Goal: Information Seeking & Learning: Learn about a topic

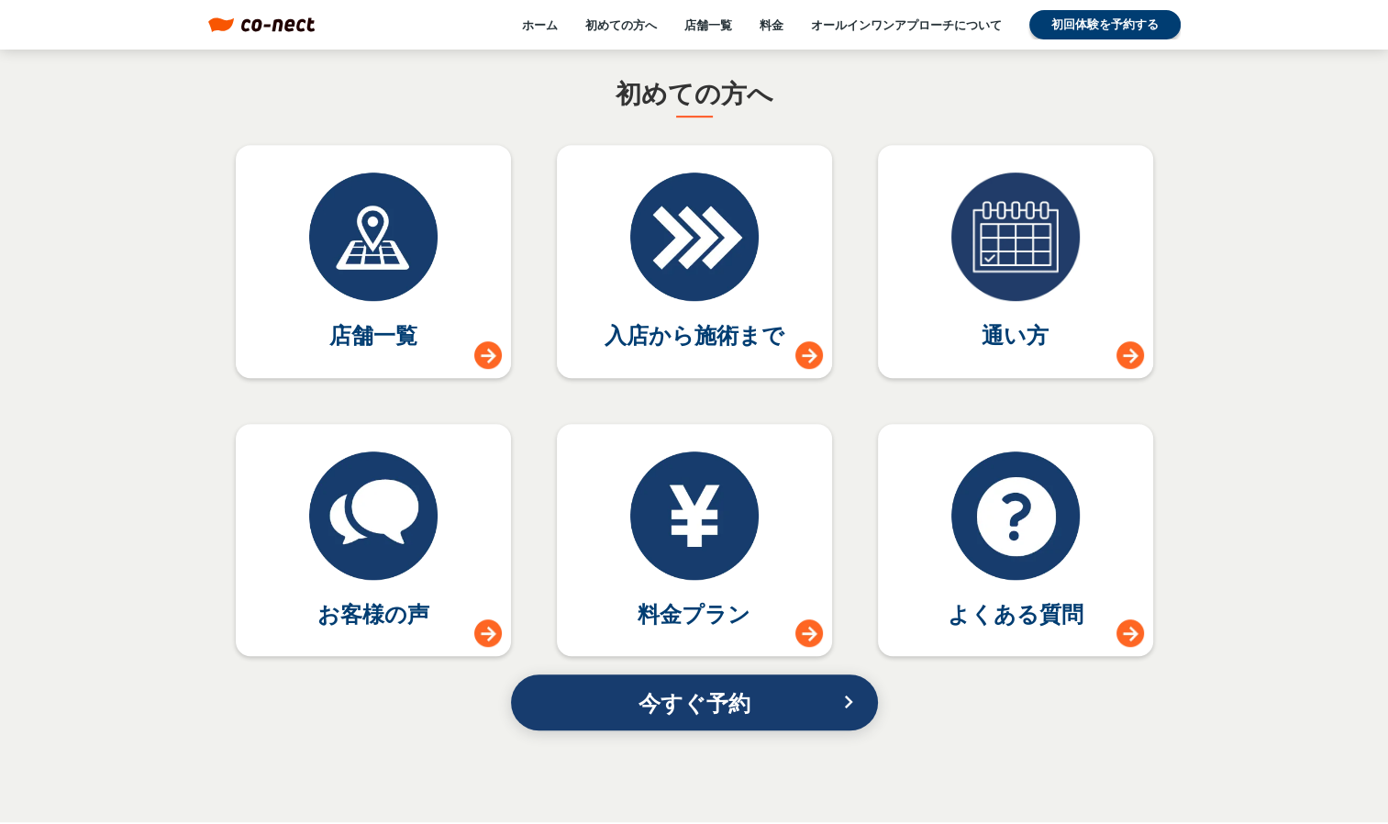
scroll to position [8350, 0]
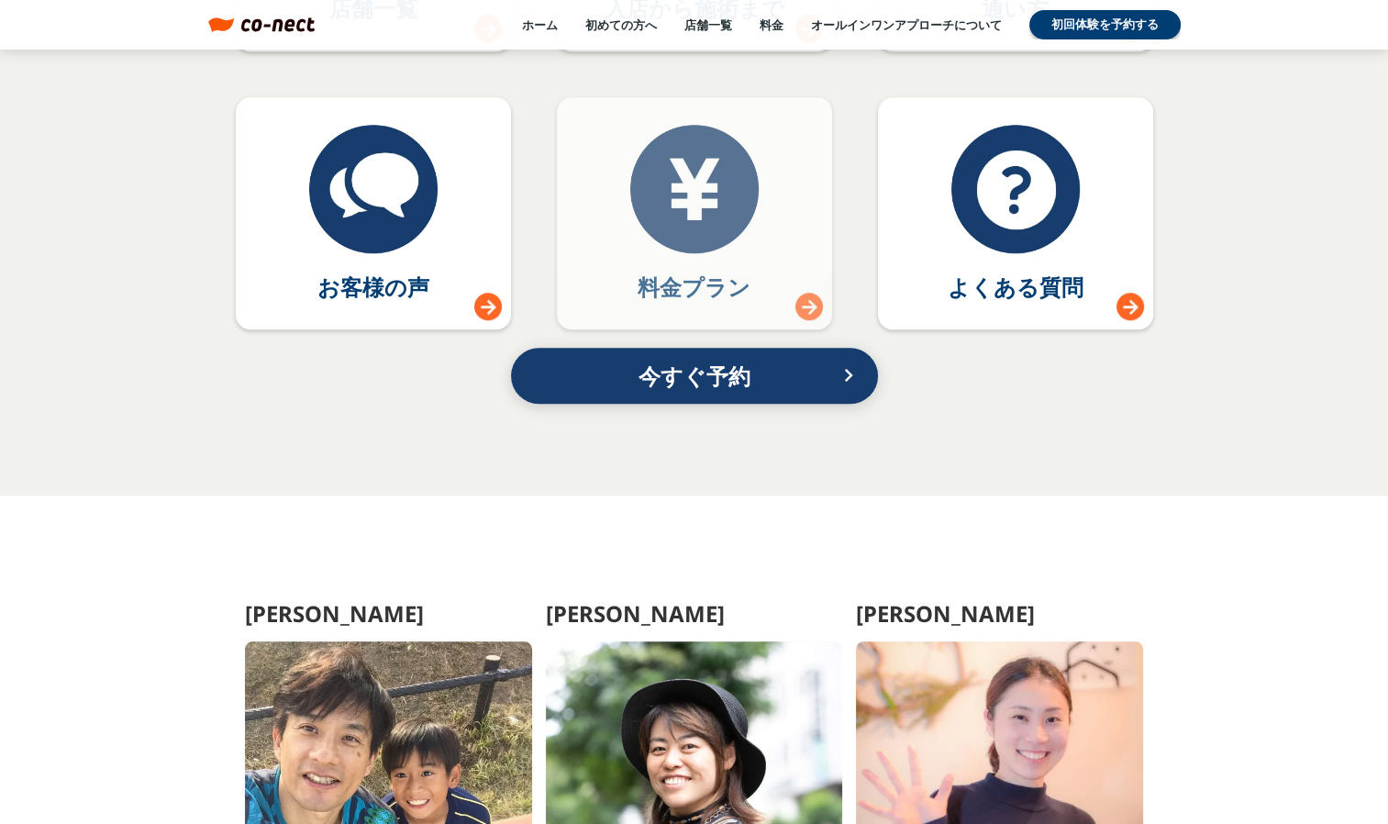
drag, startPoint x: 749, startPoint y: 271, endPoint x: 730, endPoint y: 281, distance: 20.9
click at [749, 272] on p "料金プラン" at bounding box center [694, 287] width 113 height 31
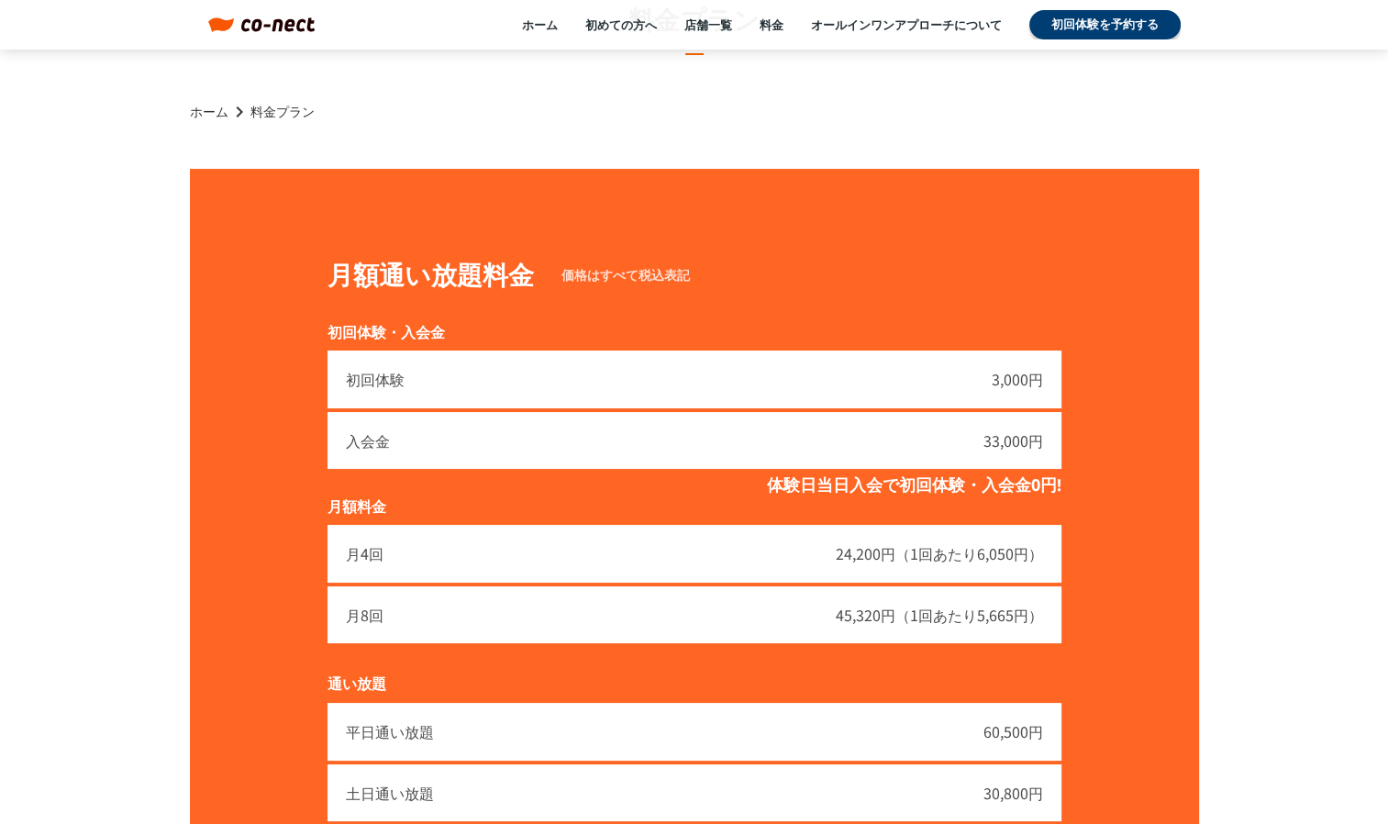
drag, startPoint x: 776, startPoint y: 28, endPoint x: 768, endPoint y: 39, distance: 13.8
click at [777, 28] on link "料金" at bounding box center [772, 25] width 24 height 17
click at [775, 25] on link "料金" at bounding box center [772, 25] width 24 height 17
click at [645, 30] on link "初めての方へ" at bounding box center [621, 25] width 72 height 17
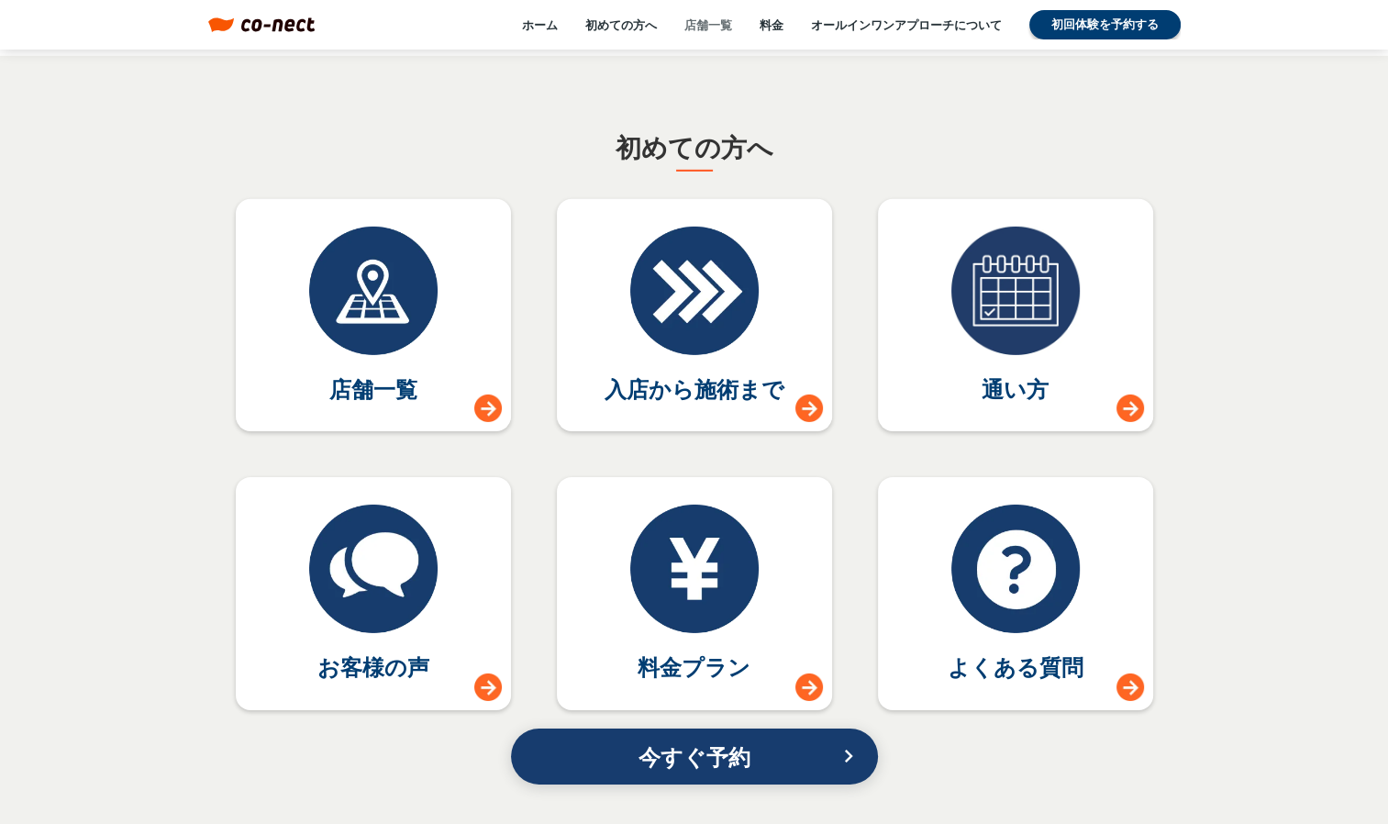
scroll to position [8025, 0]
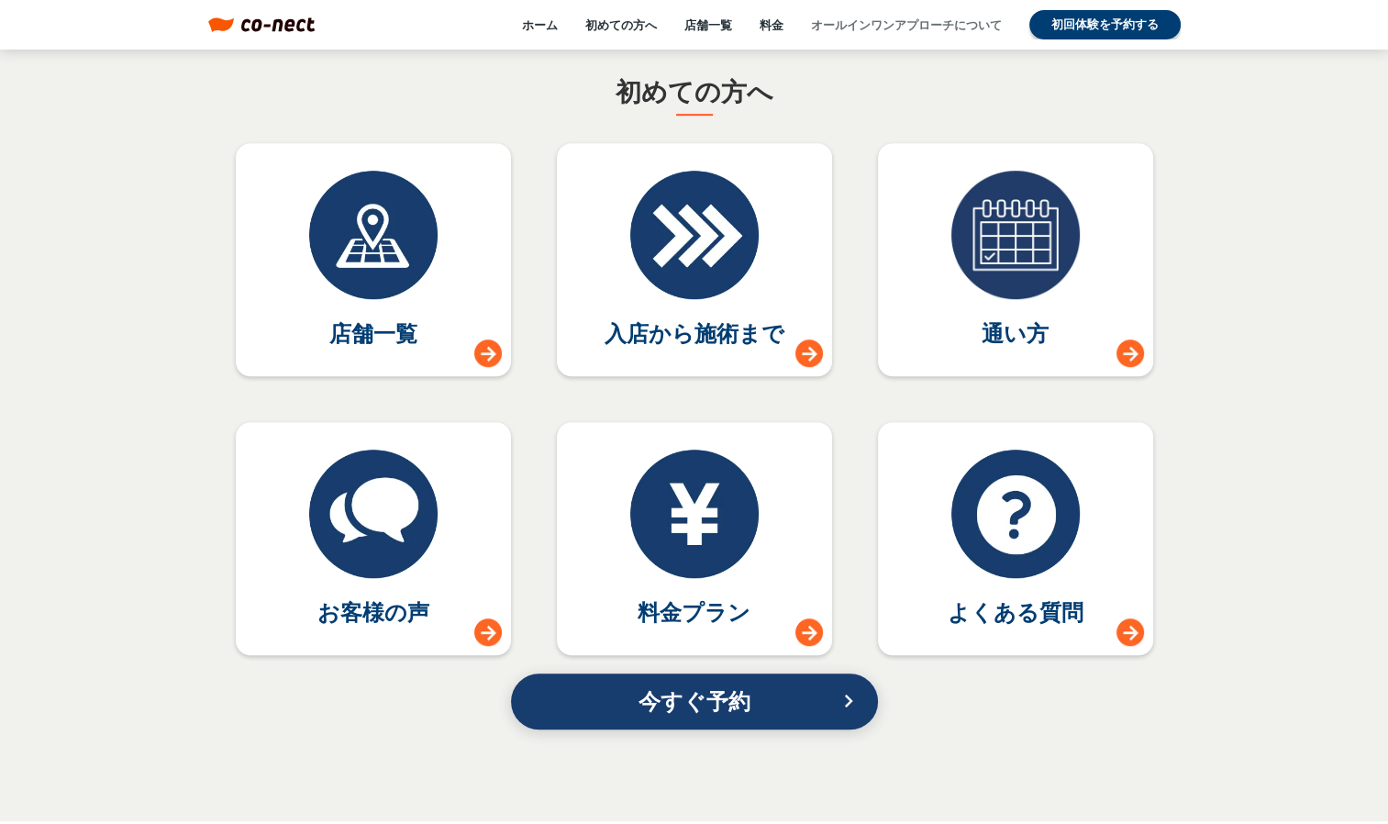
click at [878, 31] on link "オールインワンアプローチについて" at bounding box center [906, 25] width 191 height 17
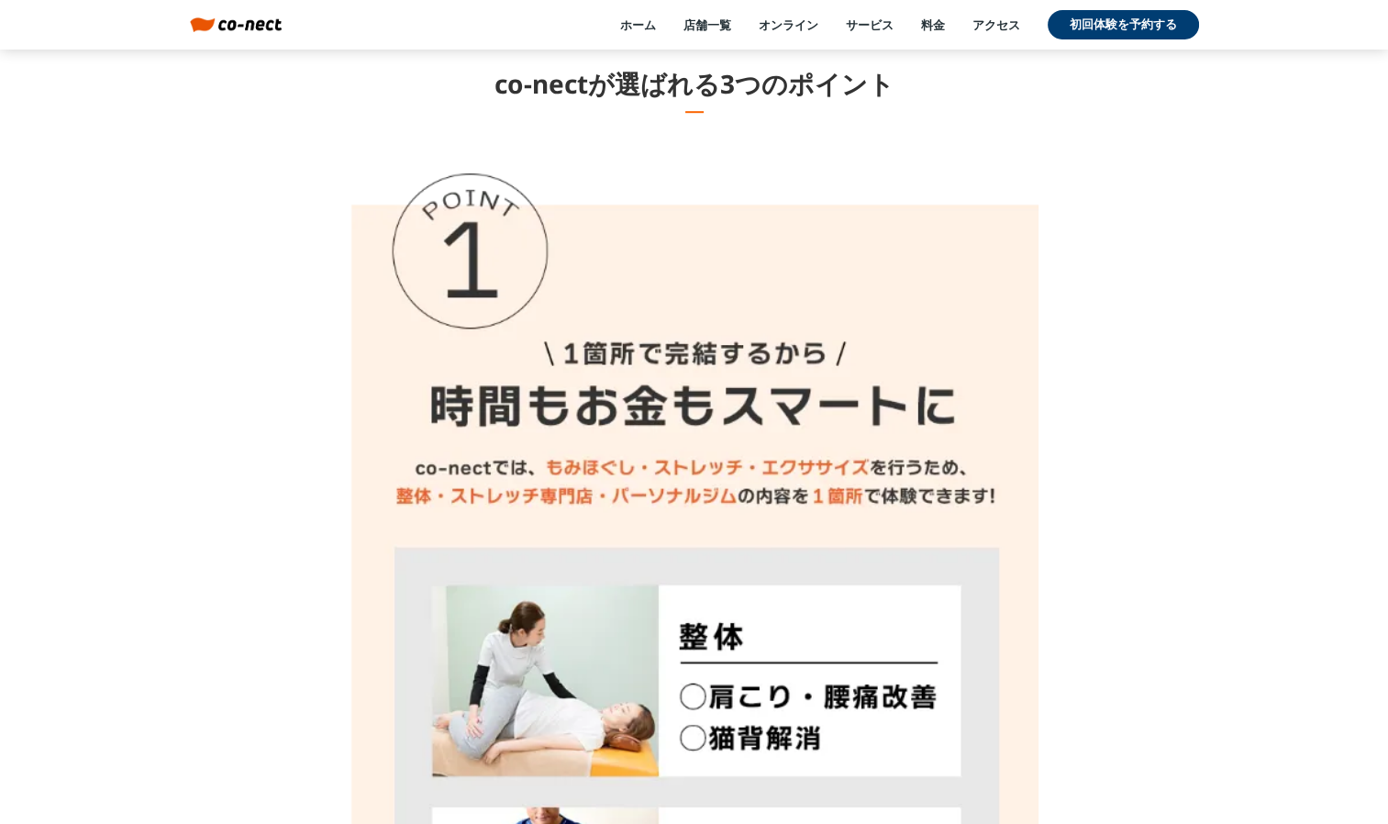
scroll to position [8441, 0]
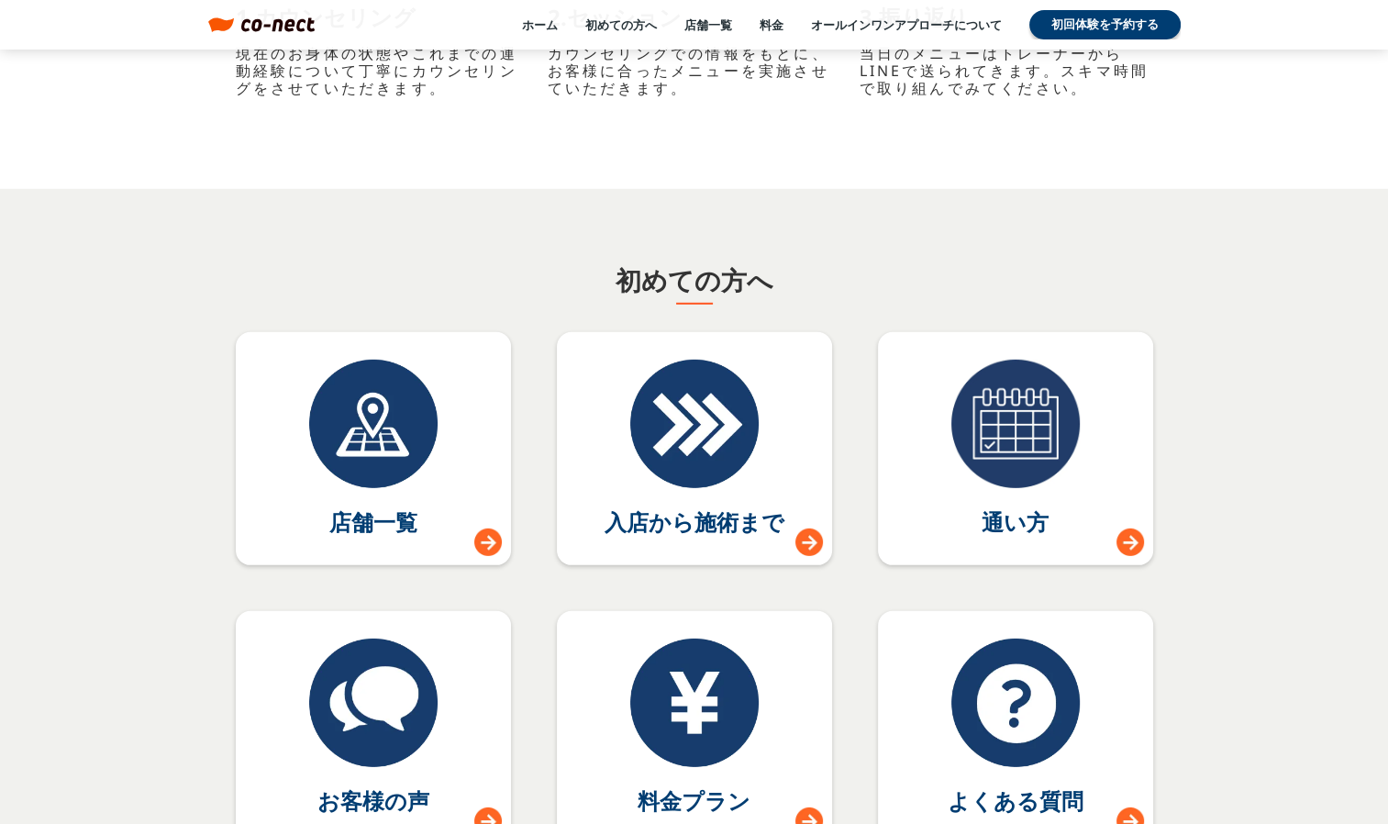
scroll to position [8025, 0]
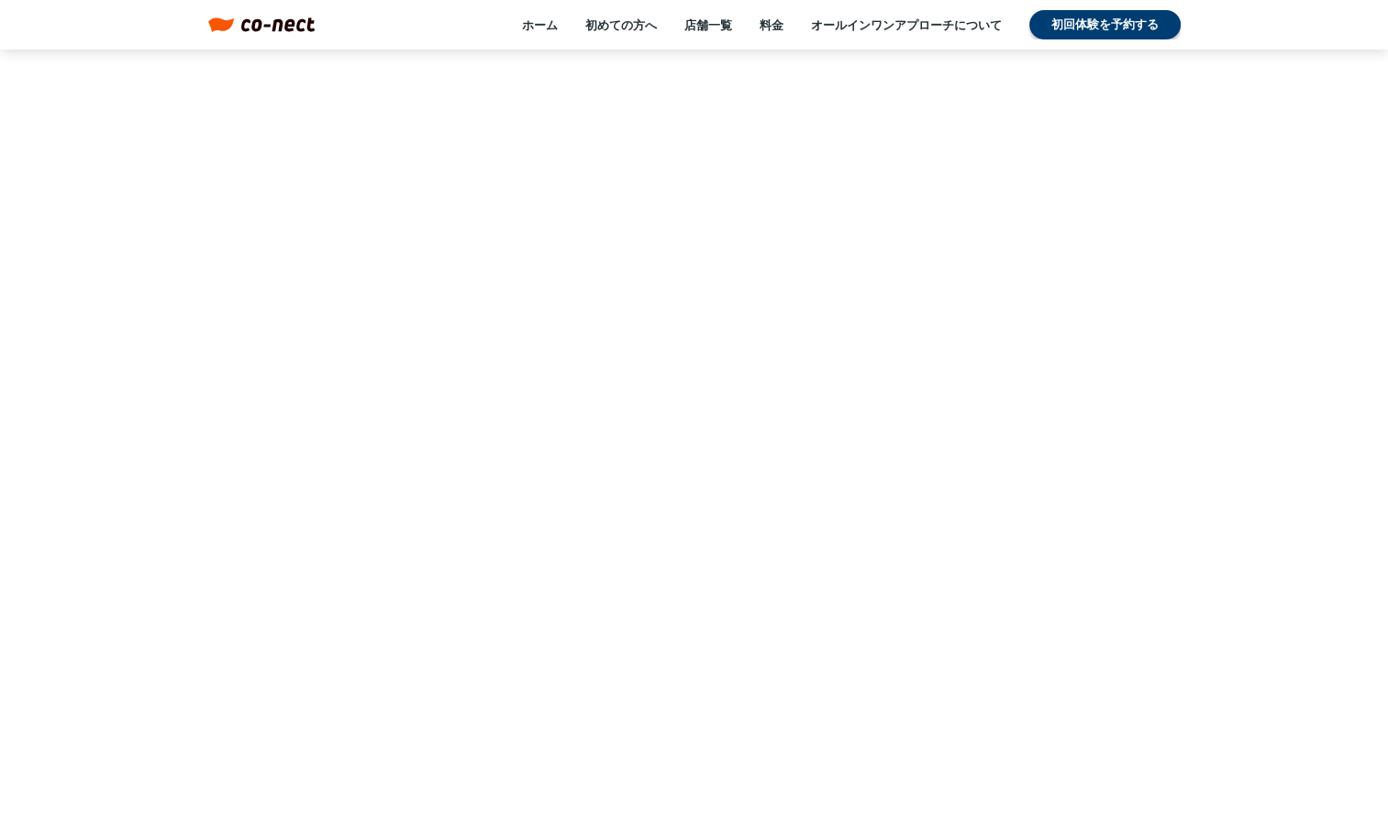
scroll to position [8350, 0]
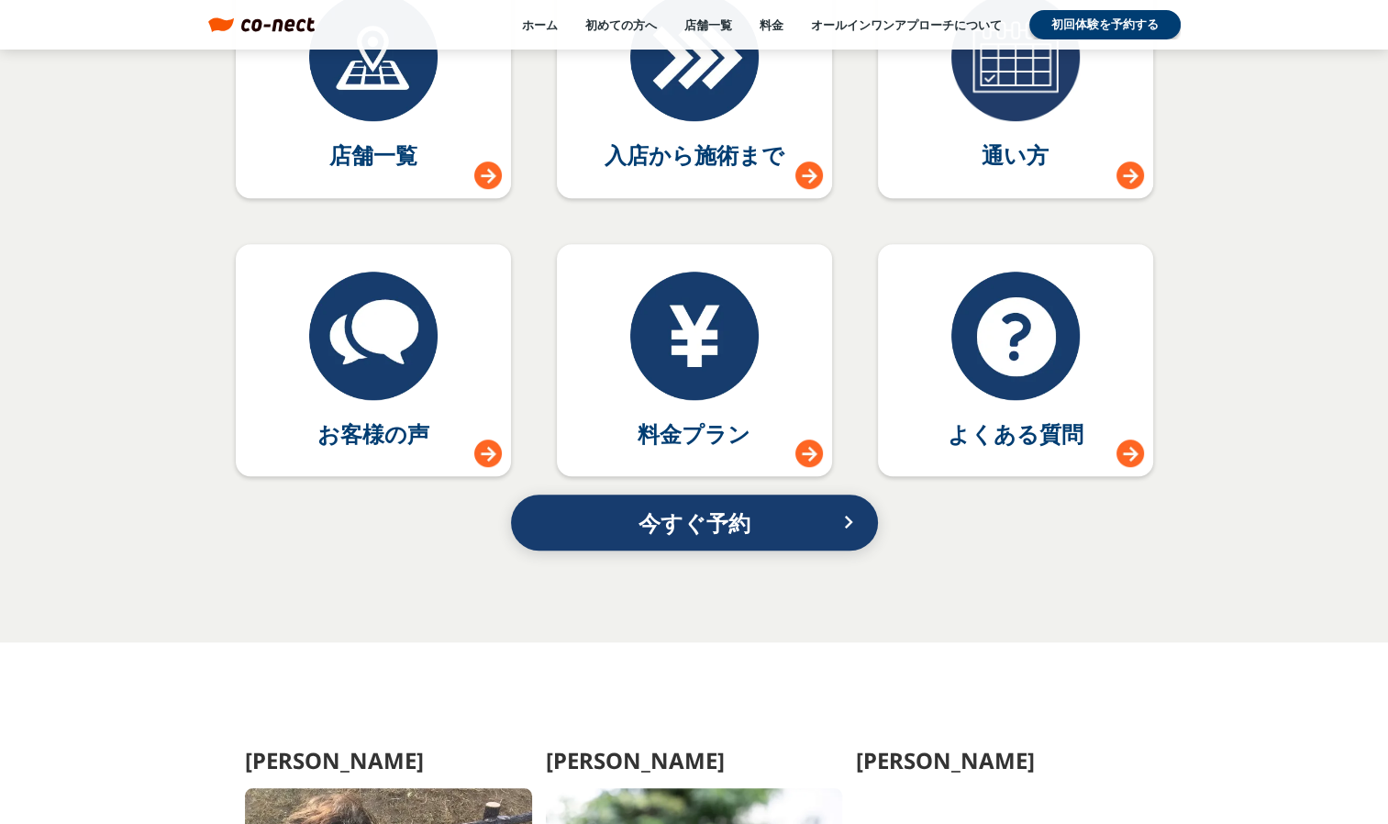
scroll to position [7983, 0]
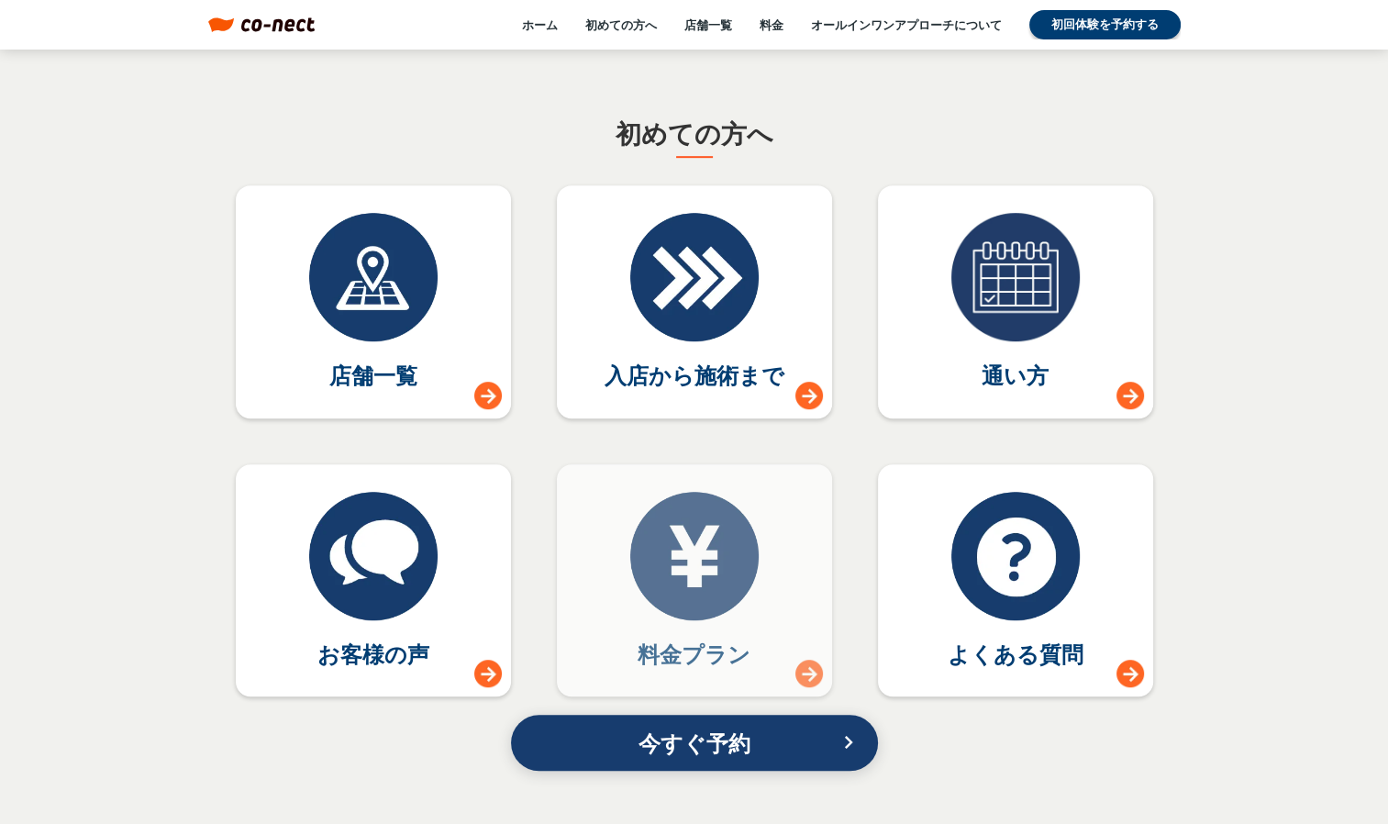
click at [685, 538] on div at bounding box center [694, 556] width 128 height 128
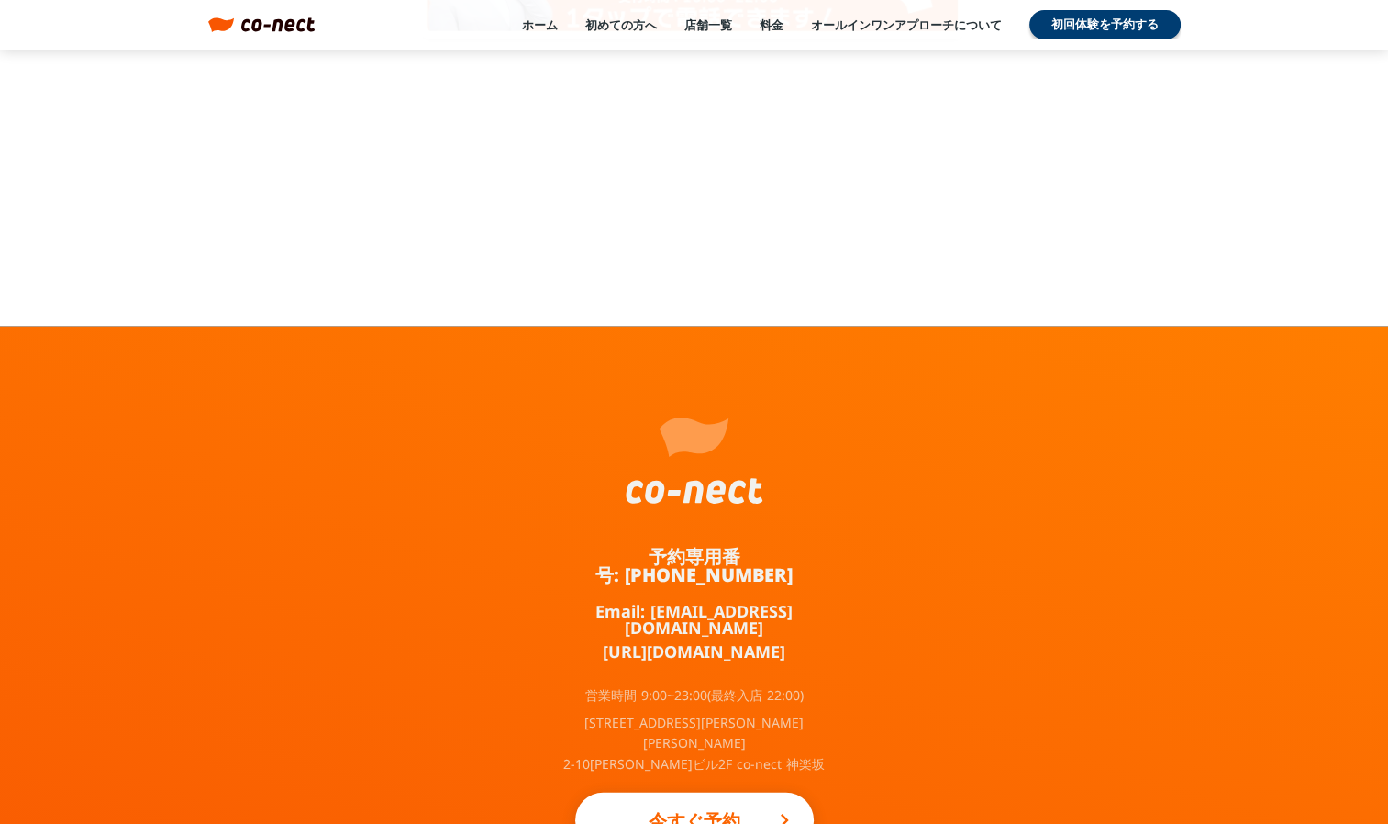
scroll to position [3755, 0]
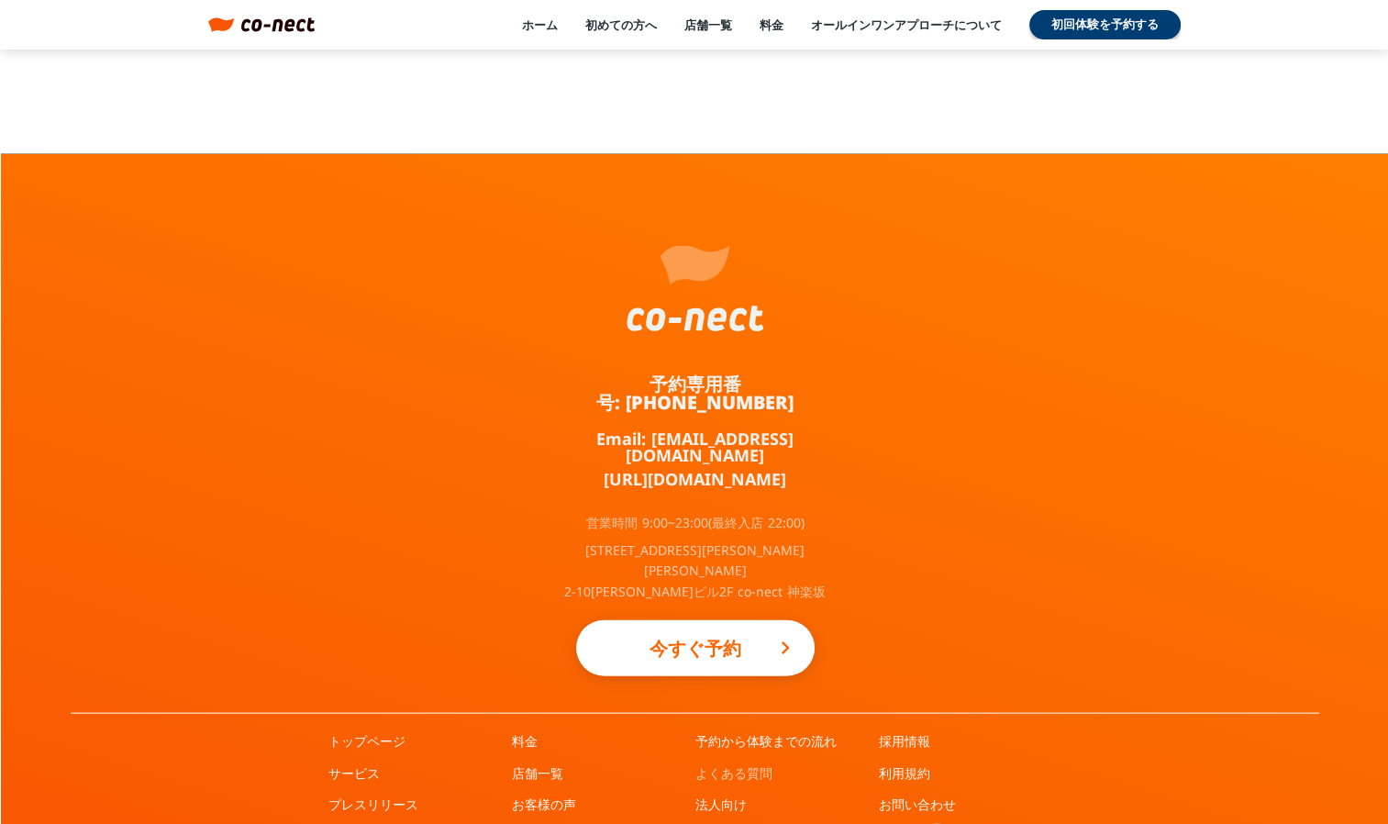
click at [737, 764] on link "よくある質問" at bounding box center [733, 773] width 77 height 18
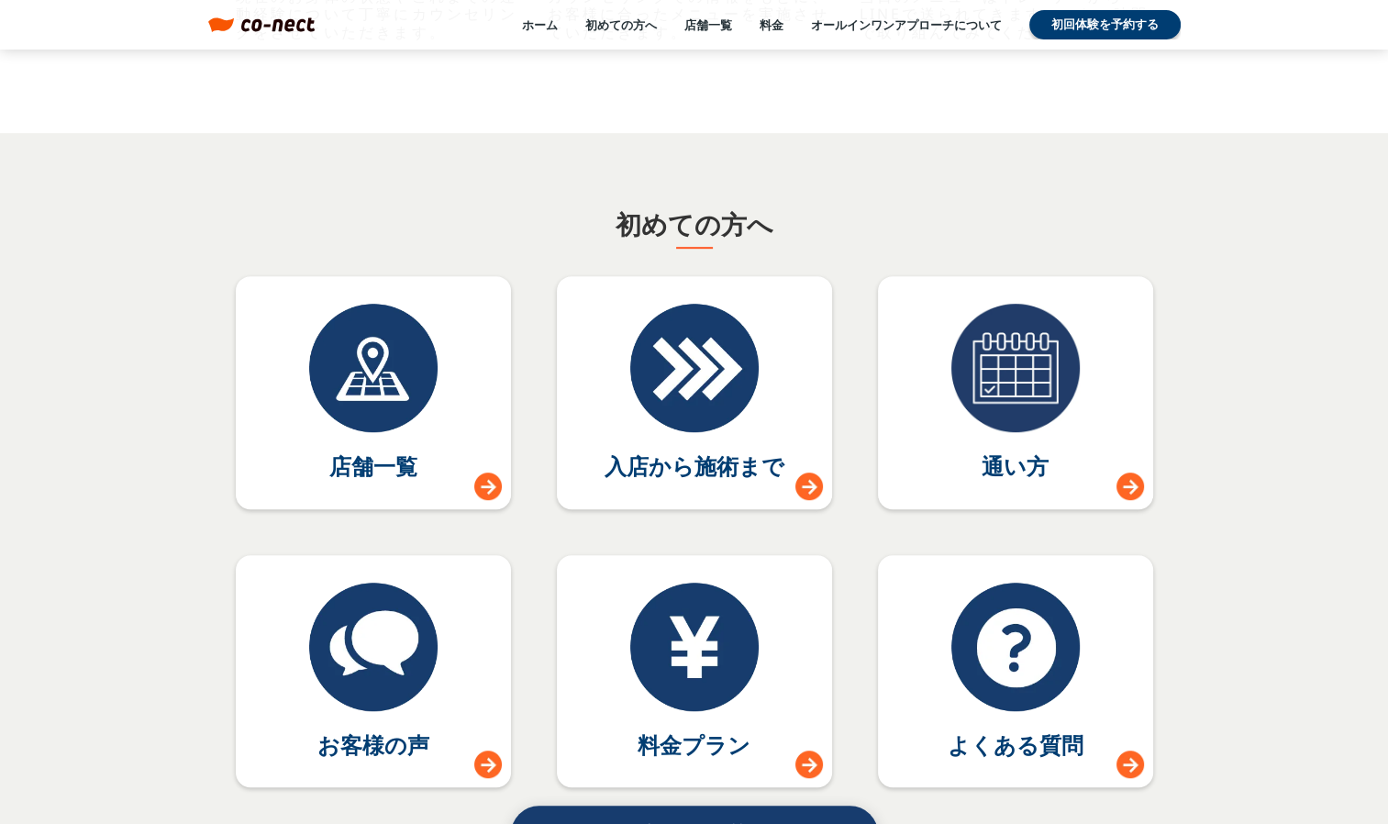
scroll to position [7988, 0]
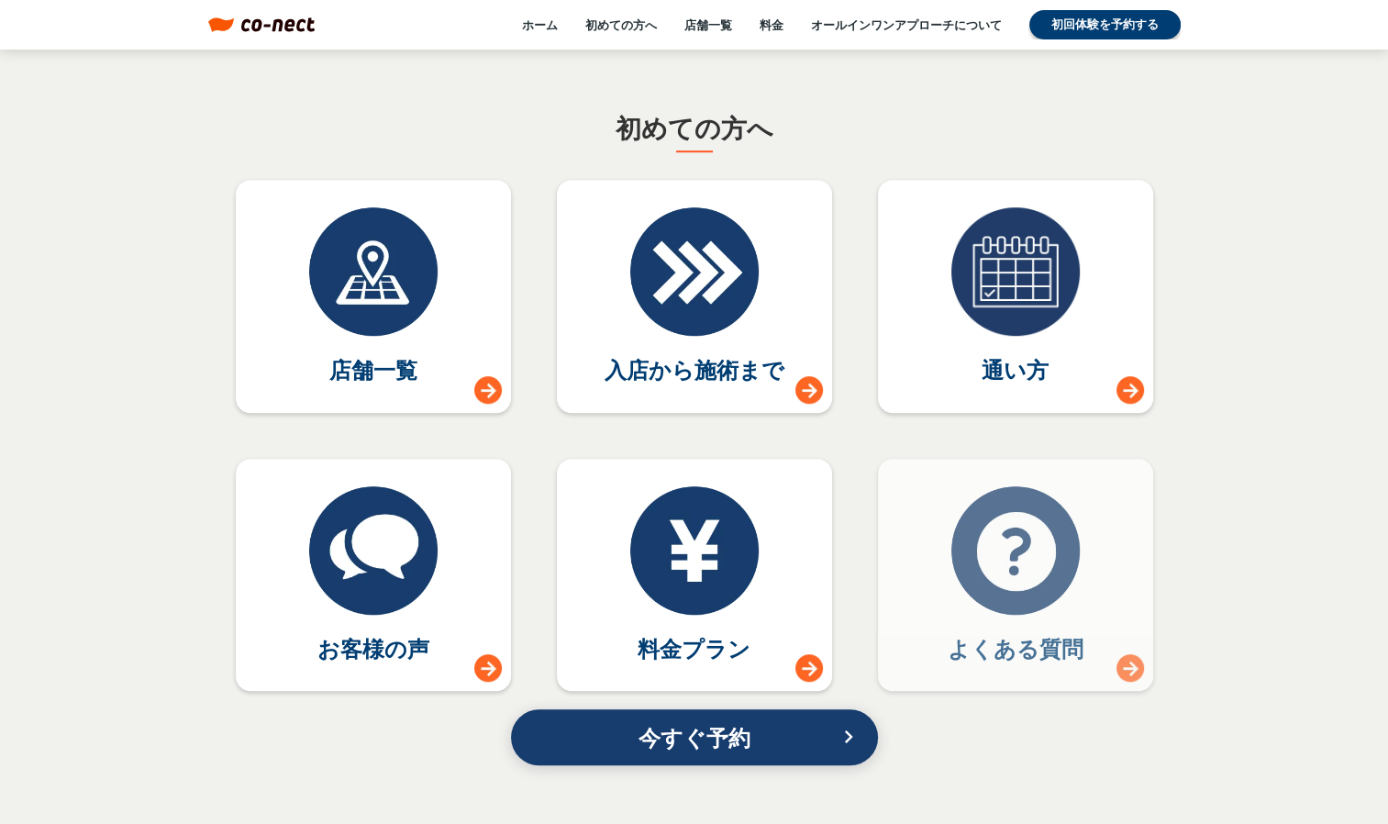
click at [1038, 628] on link "よくある質問" at bounding box center [1015, 575] width 275 height 233
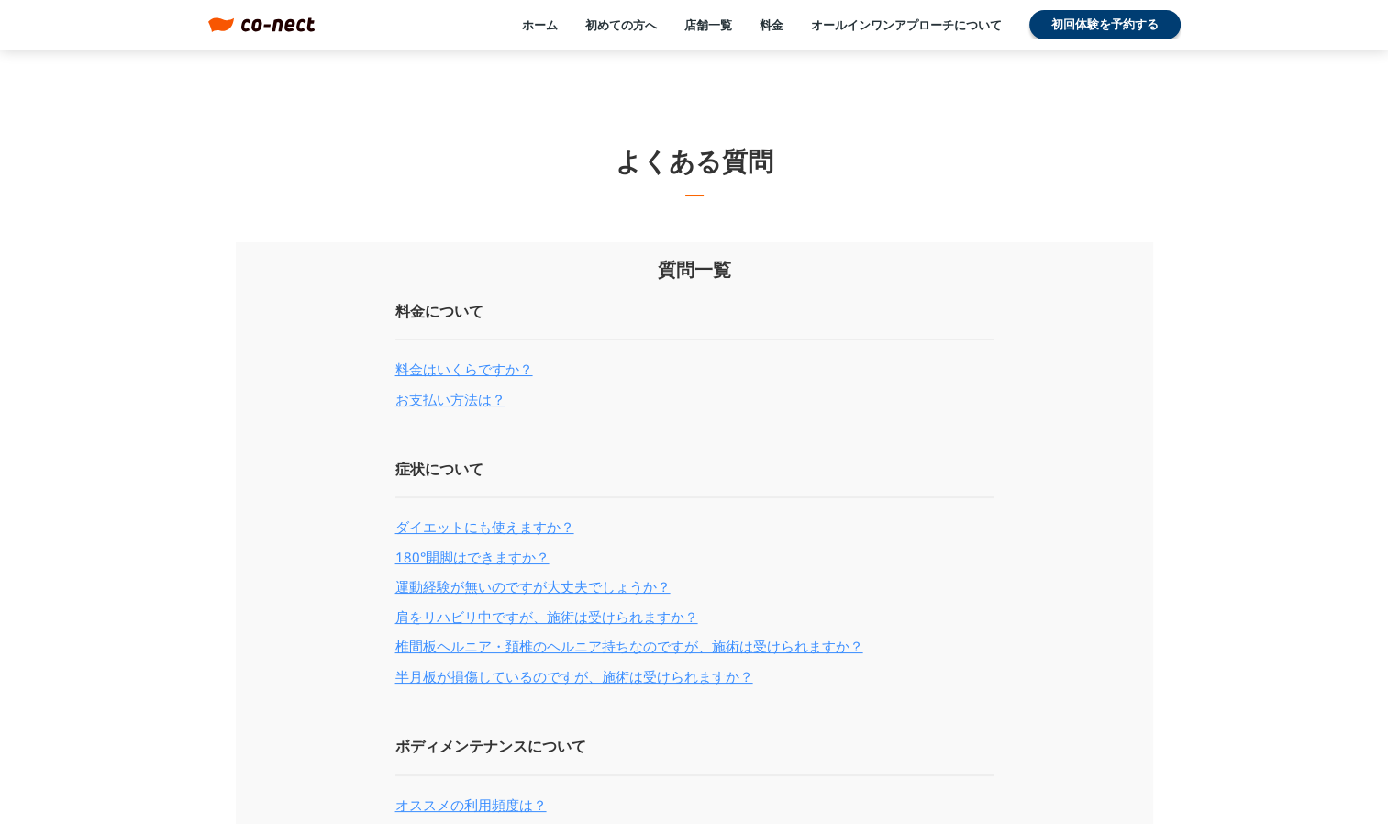
click at [460, 398] on link "お支払い方法は？" at bounding box center [450, 399] width 110 height 21
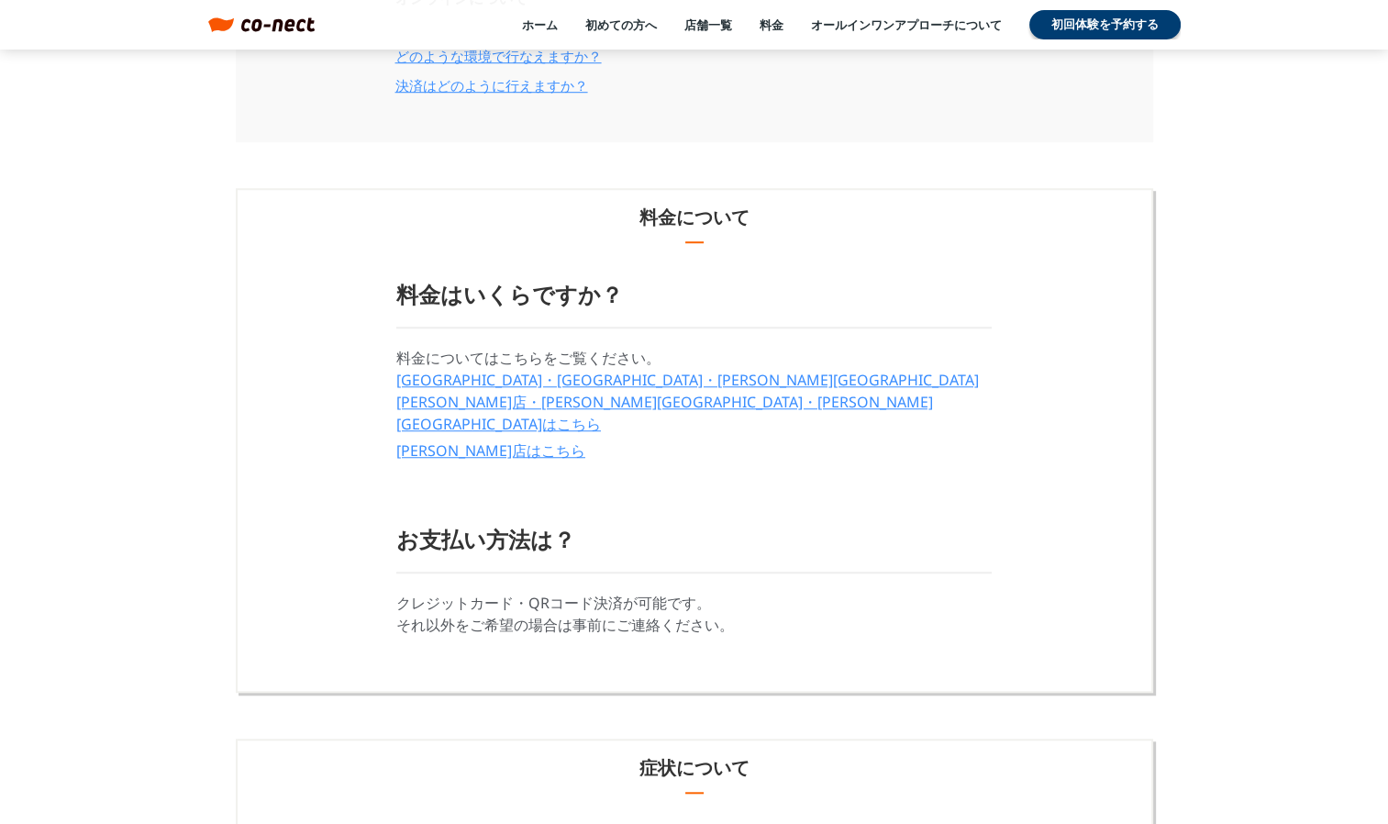
scroll to position [1301, 0]
click at [496, 383] on link "神楽坂・飯田橋店・御茶ノ水店・若松河田店・茗荷谷店・長野店はこちら" at bounding box center [693, 404] width 595 height 66
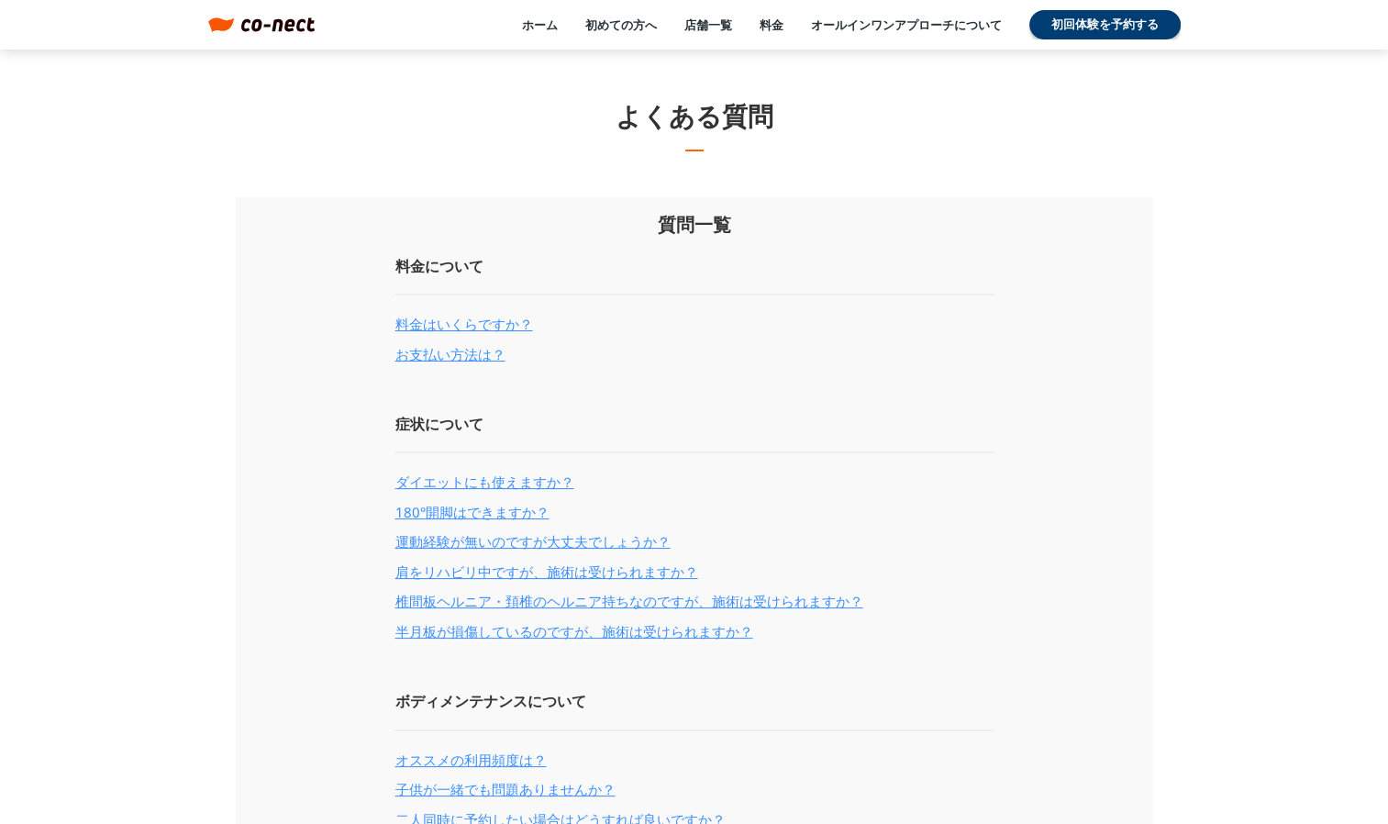
scroll to position [0, 0]
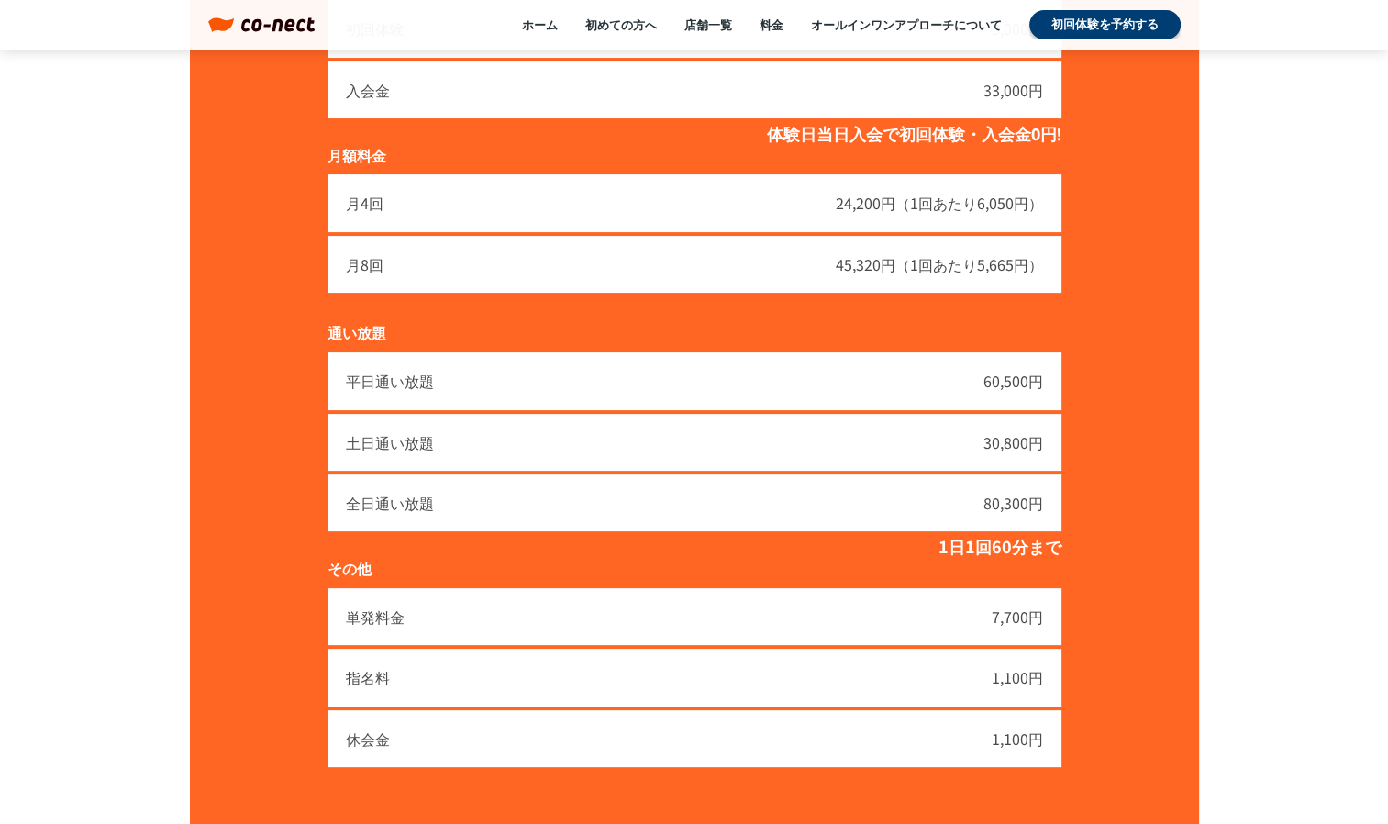
scroll to position [367, 0]
